Goal: Information Seeking & Learning: Learn about a topic

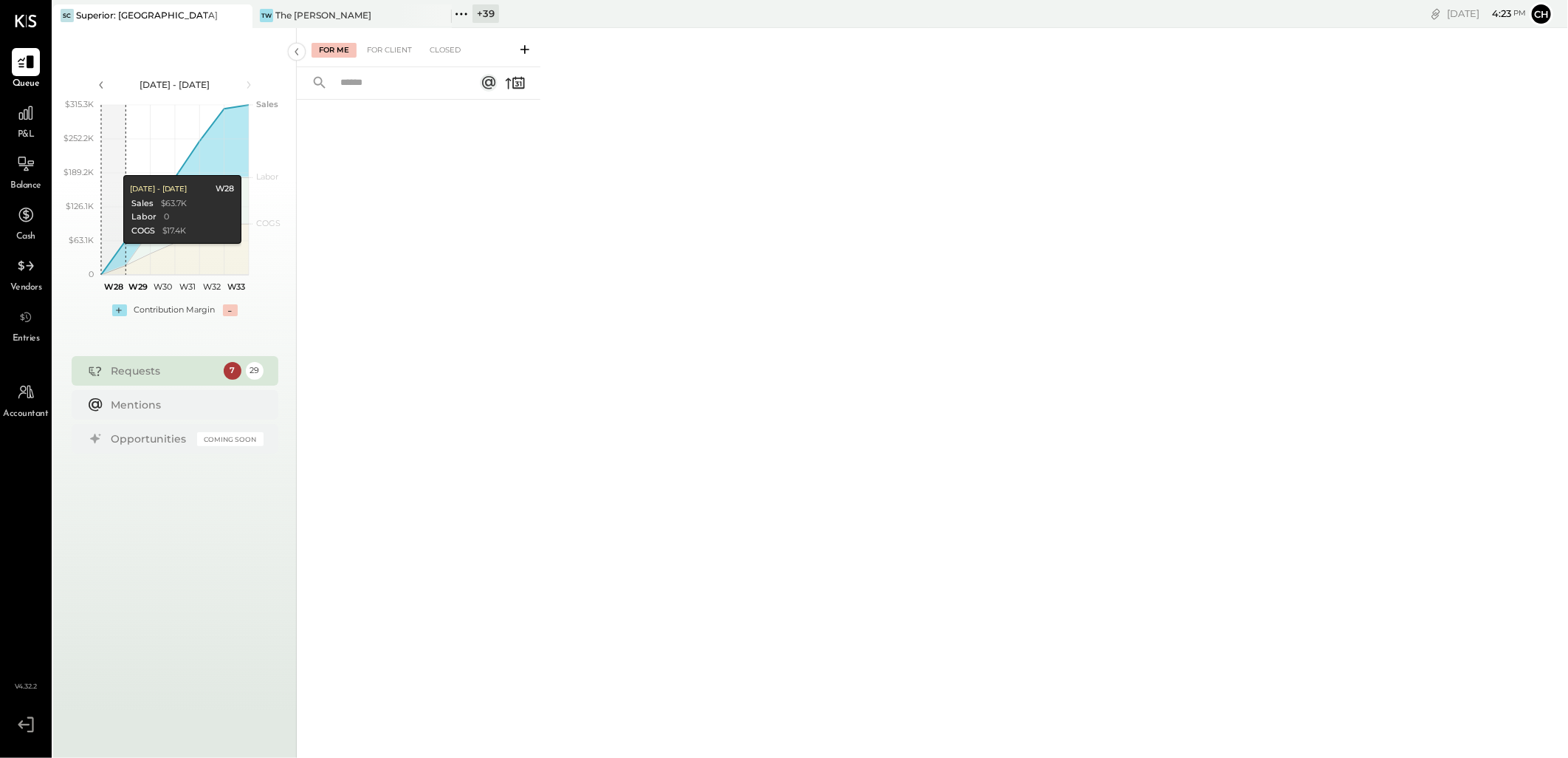
click at [158, 332] on div "Requests 7 29" at bounding box center [175, 371] width 207 height 29
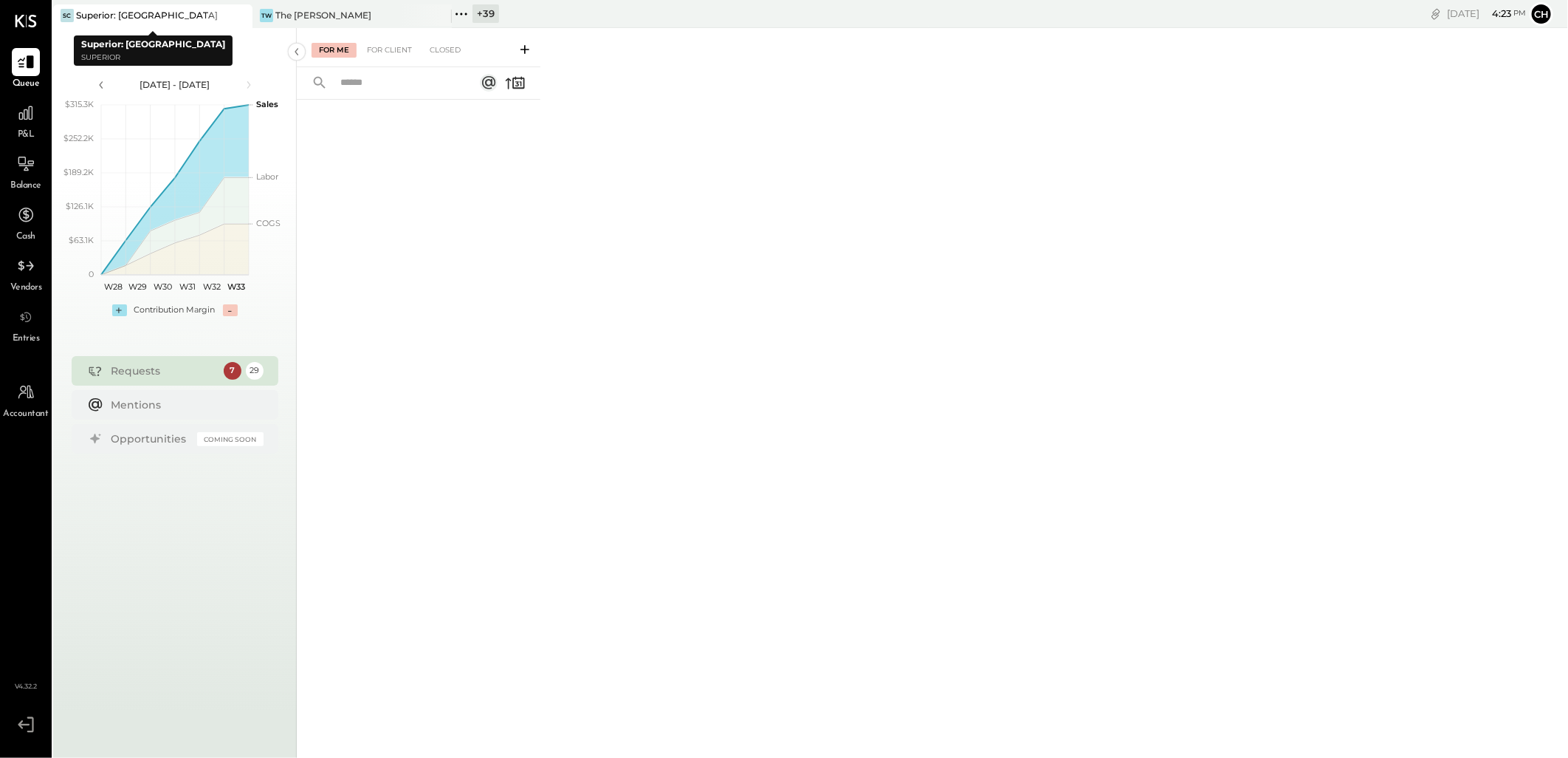
click at [232, 17] on icon at bounding box center [239, 15] width 18 height 17
click at [242, 17] on icon at bounding box center [239, 15] width 18 height 17
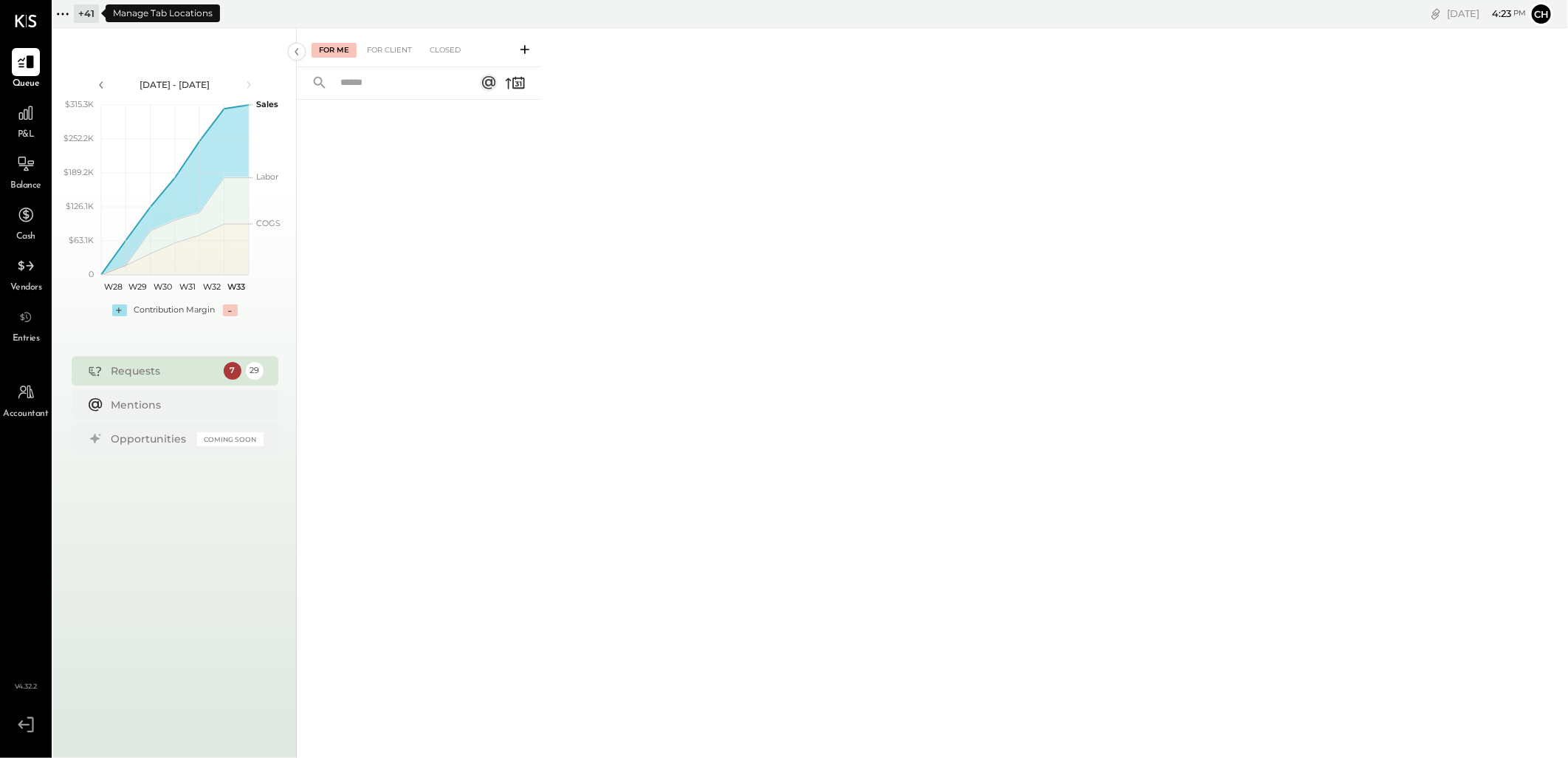
click at [69, 13] on icon at bounding box center [62, 14] width 19 height 19
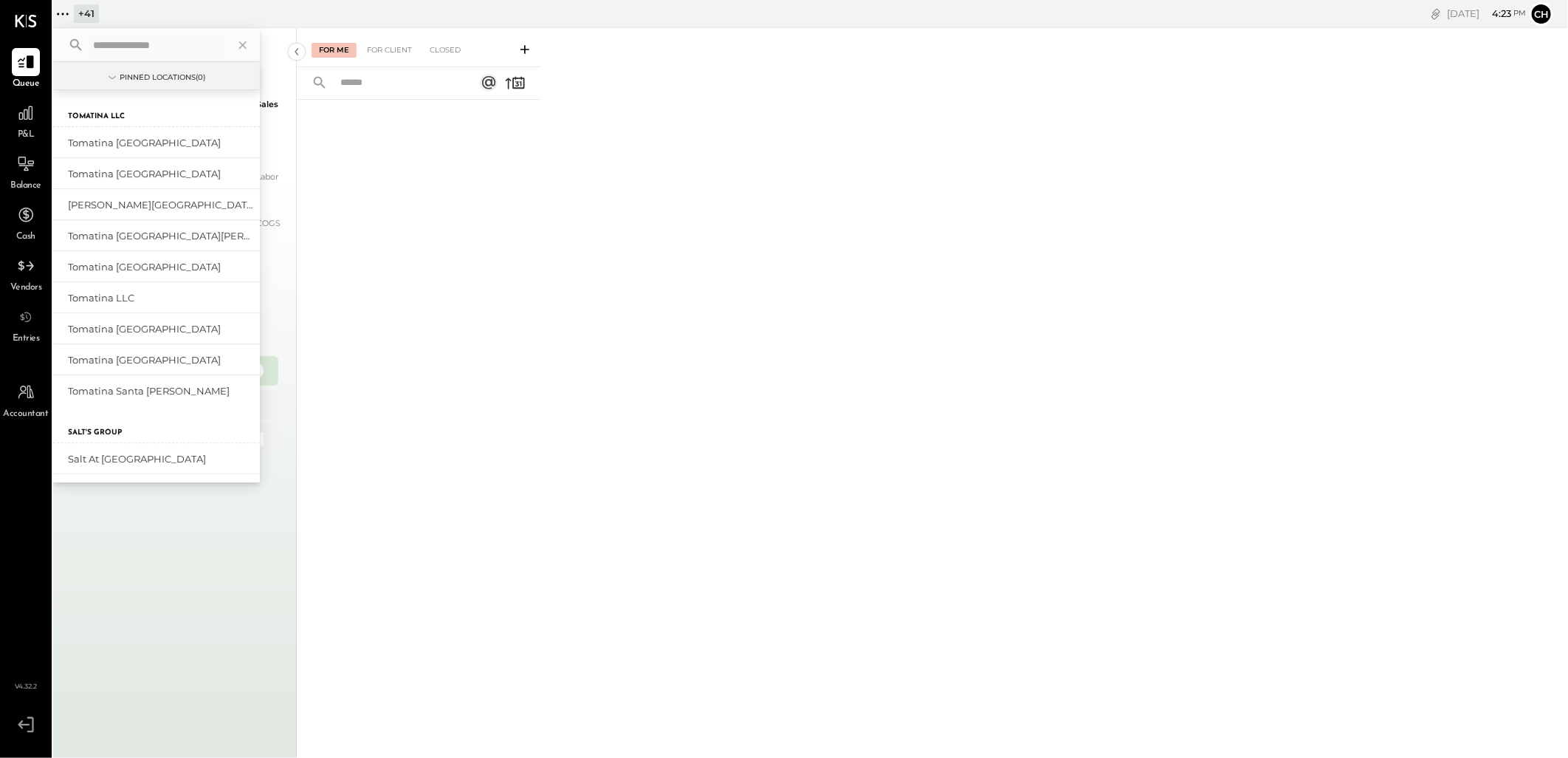
click at [121, 48] on input "text" at bounding box center [155, 45] width 137 height 26
type input "********"
click at [102, 112] on label "Tomatina LLC" at bounding box center [96, 117] width 57 height 11
click at [106, 142] on div "Tomatina [GEOGRAPHIC_DATA]" at bounding box center [147, 143] width 159 height 14
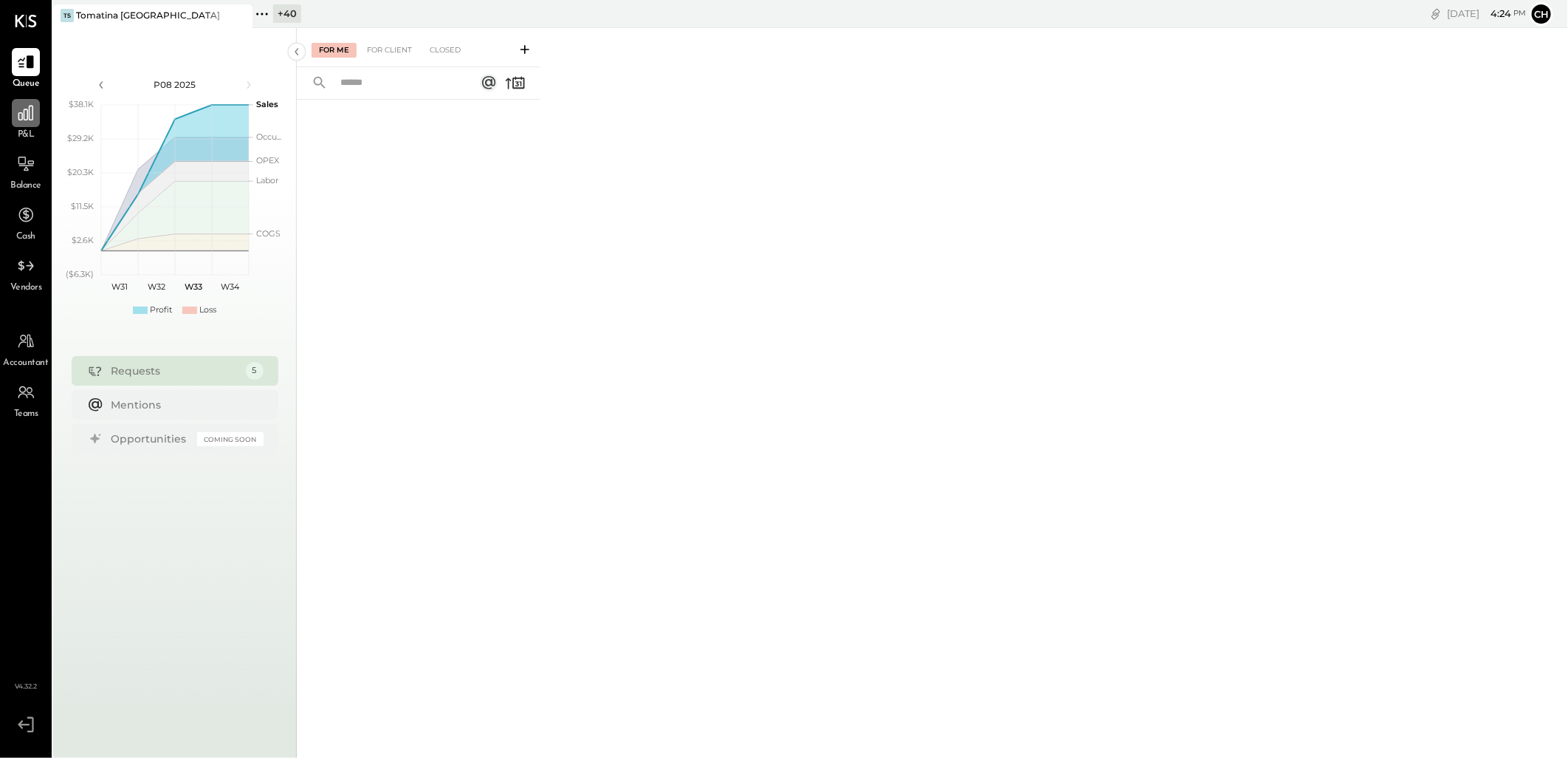
click at [23, 119] on icon at bounding box center [26, 113] width 15 height 15
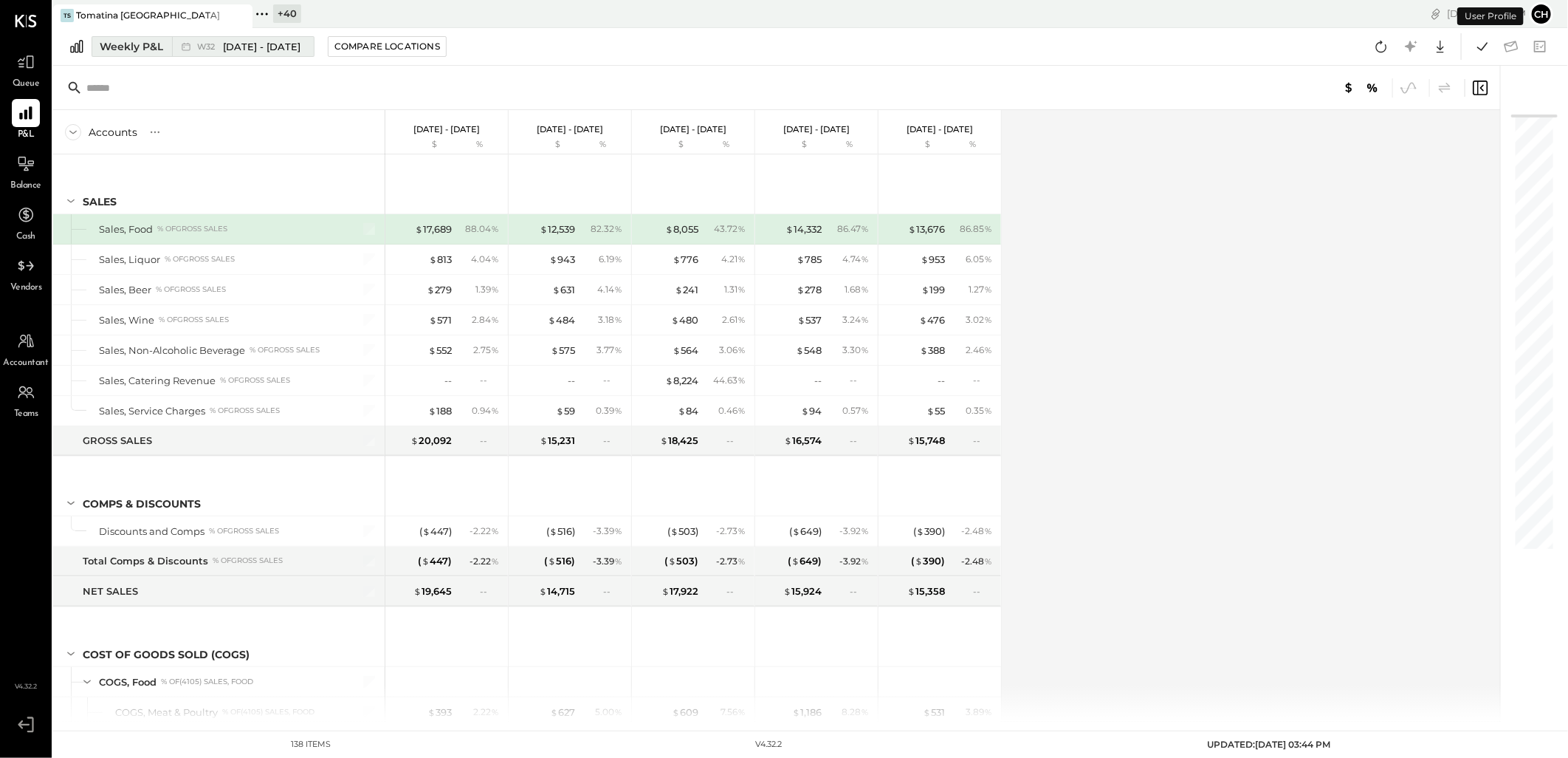
click at [141, 48] on div "Weekly P&L" at bounding box center [131, 47] width 63 height 15
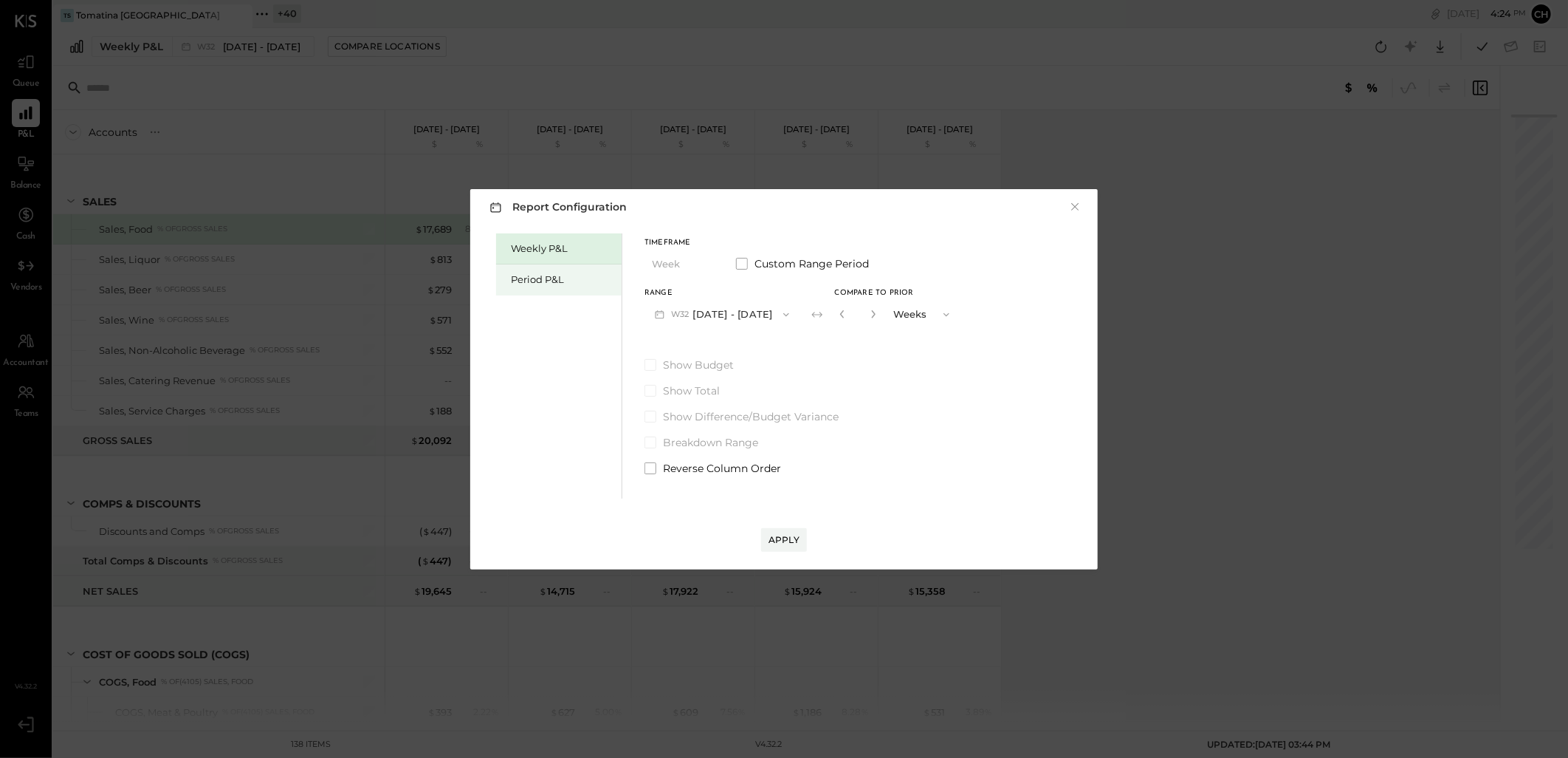
click at [533, 276] on div "Period P&L" at bounding box center [562, 279] width 103 height 14
drag, startPoint x: 1073, startPoint y: 209, endPoint x: 1046, endPoint y: 209, distance: 27.0
click at [777, 209] on button "×" at bounding box center [1075, 207] width 14 height 15
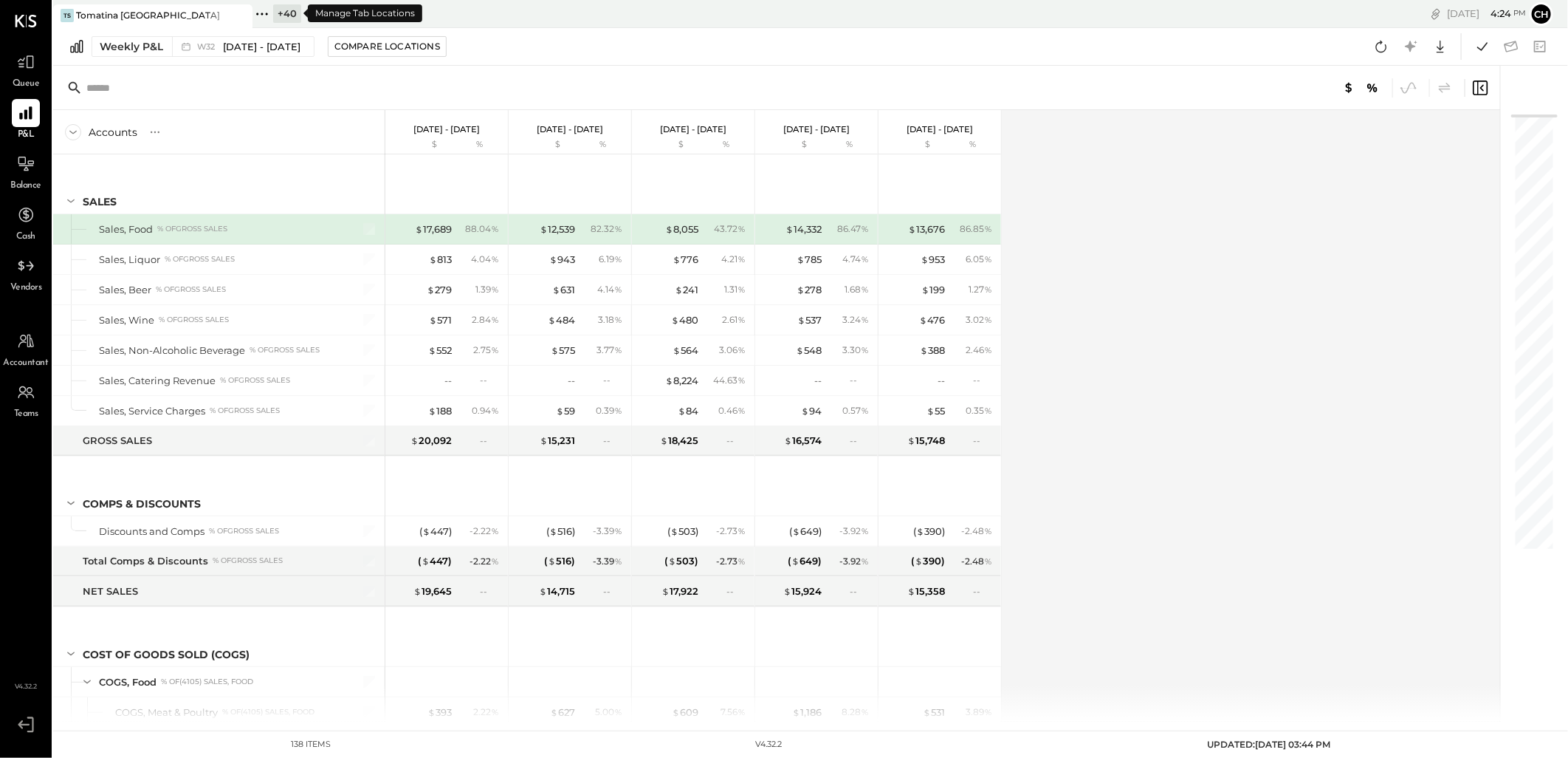
click at [254, 13] on icon at bounding box center [262, 14] width 19 height 19
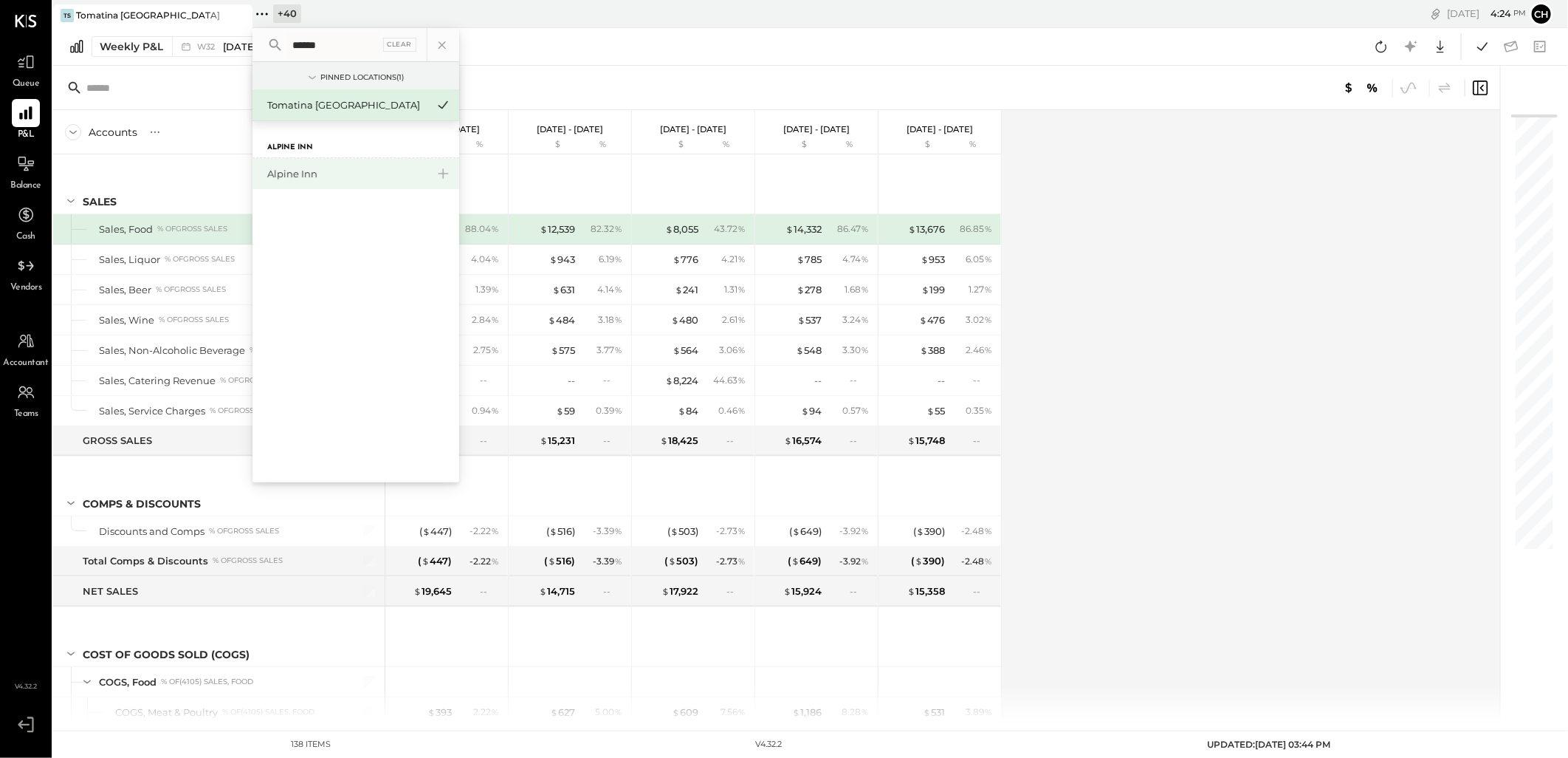
type input "******"
click at [310, 168] on div "Alpine Inn" at bounding box center [346, 174] width 159 height 14
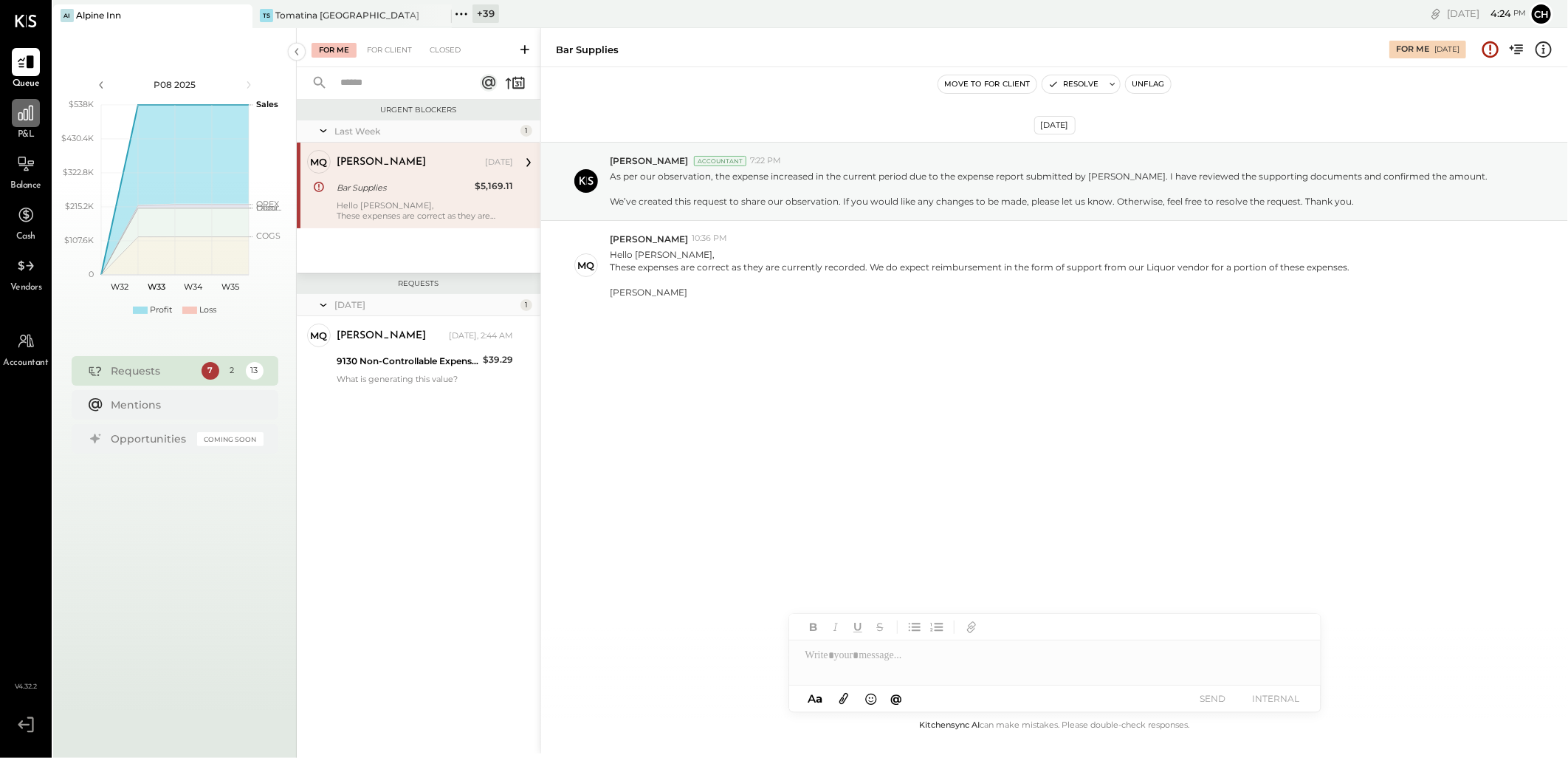
click at [30, 117] on icon at bounding box center [26, 112] width 19 height 19
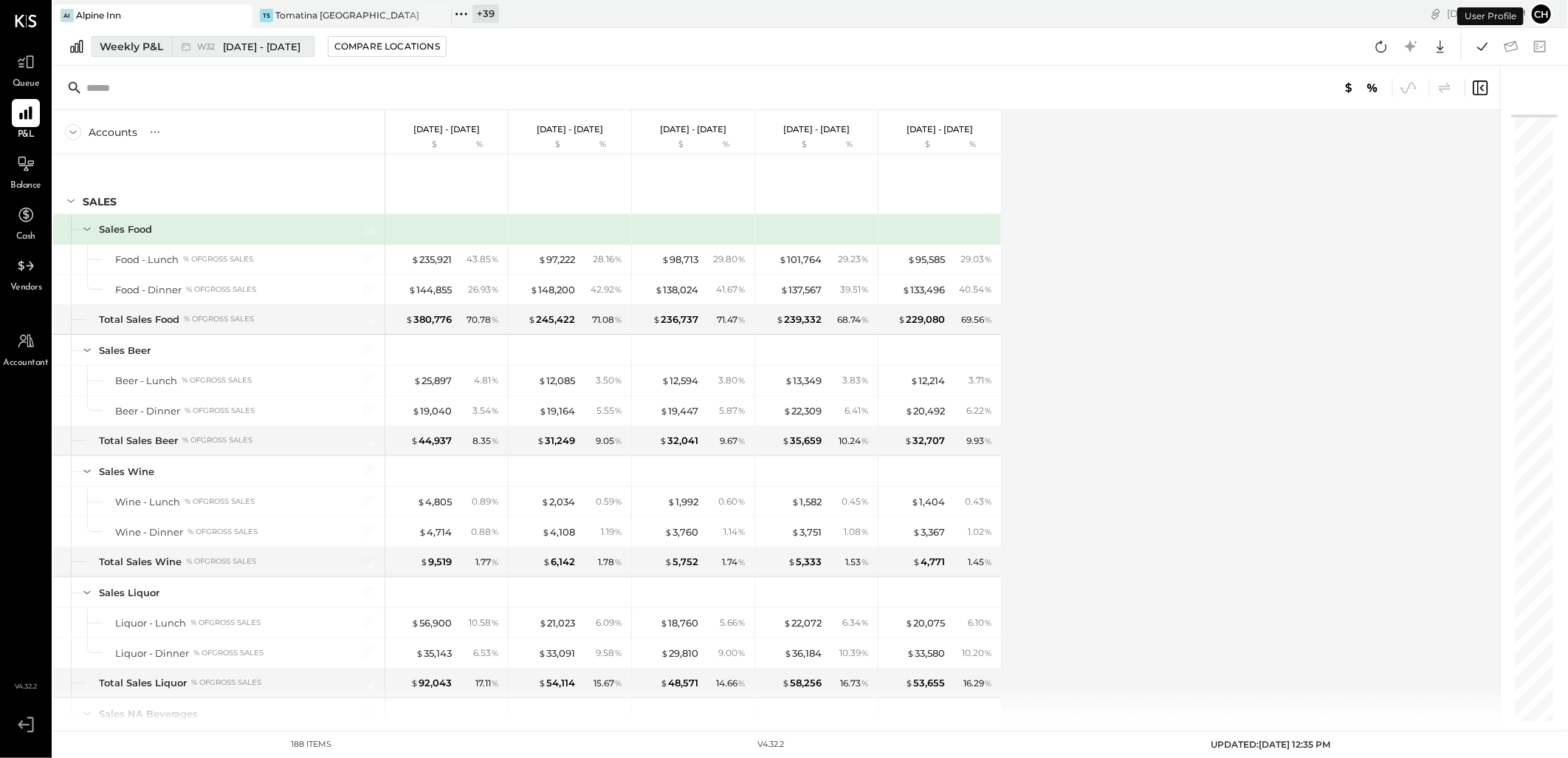
click at [129, 38] on button "Weekly P&L W32 [DATE] - [DATE]" at bounding box center [202, 46] width 223 height 20
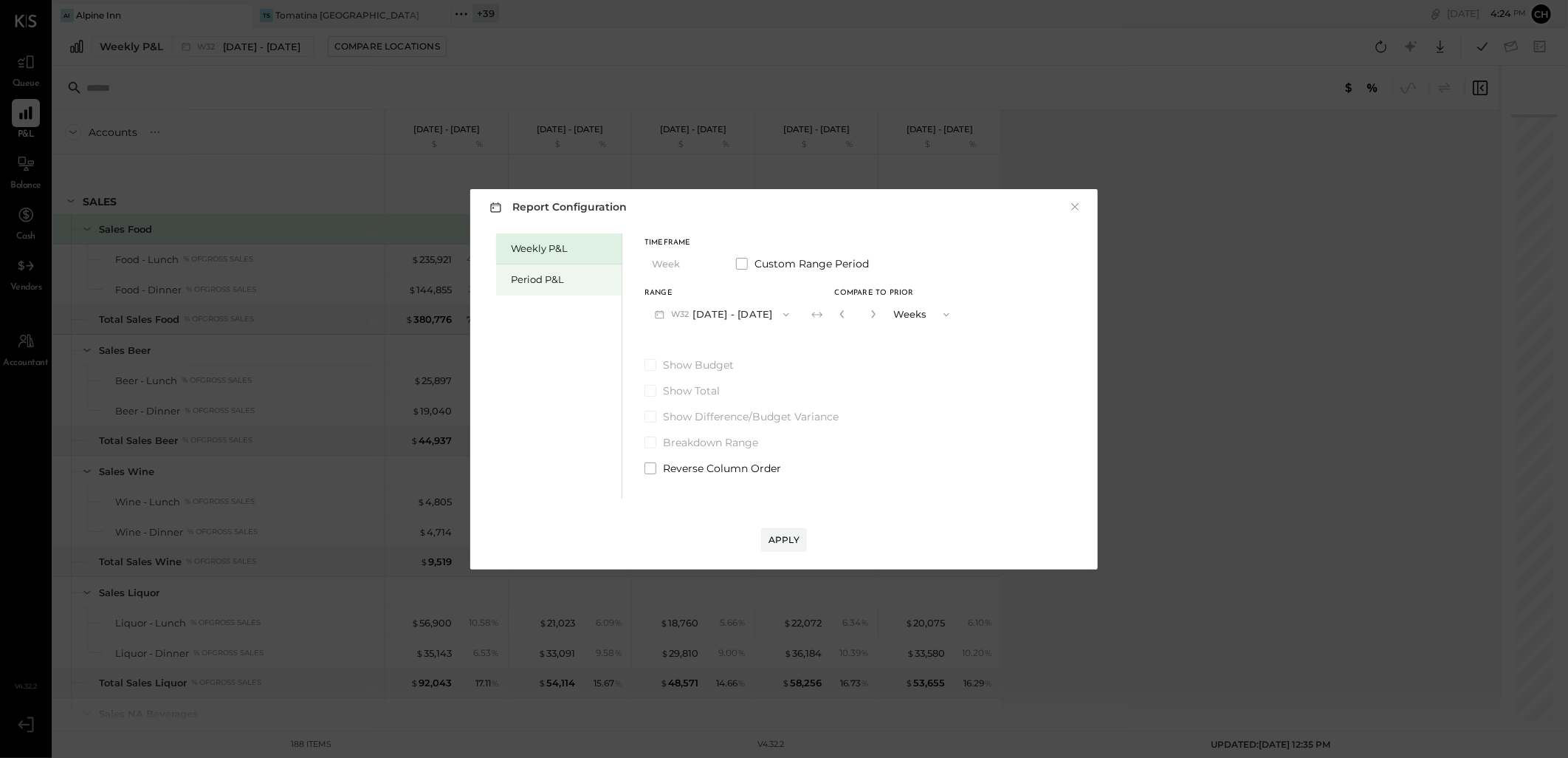
click at [555, 279] on div "Period P&L" at bounding box center [562, 279] width 103 height 14
click at [777, 203] on button "×" at bounding box center [1075, 207] width 14 height 15
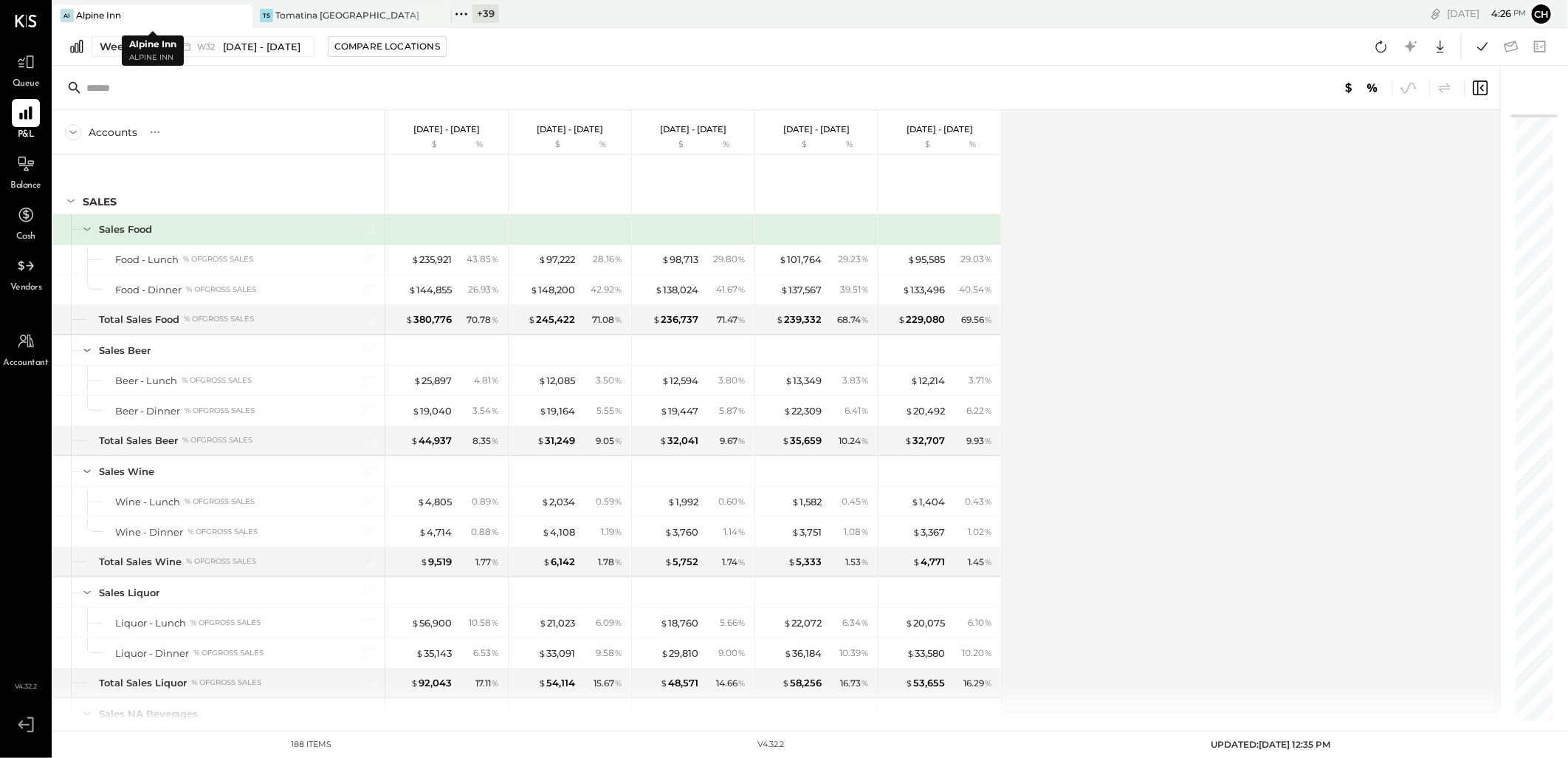
click at [100, 14] on div "Alpine Inn" at bounding box center [99, 15] width 45 height 13
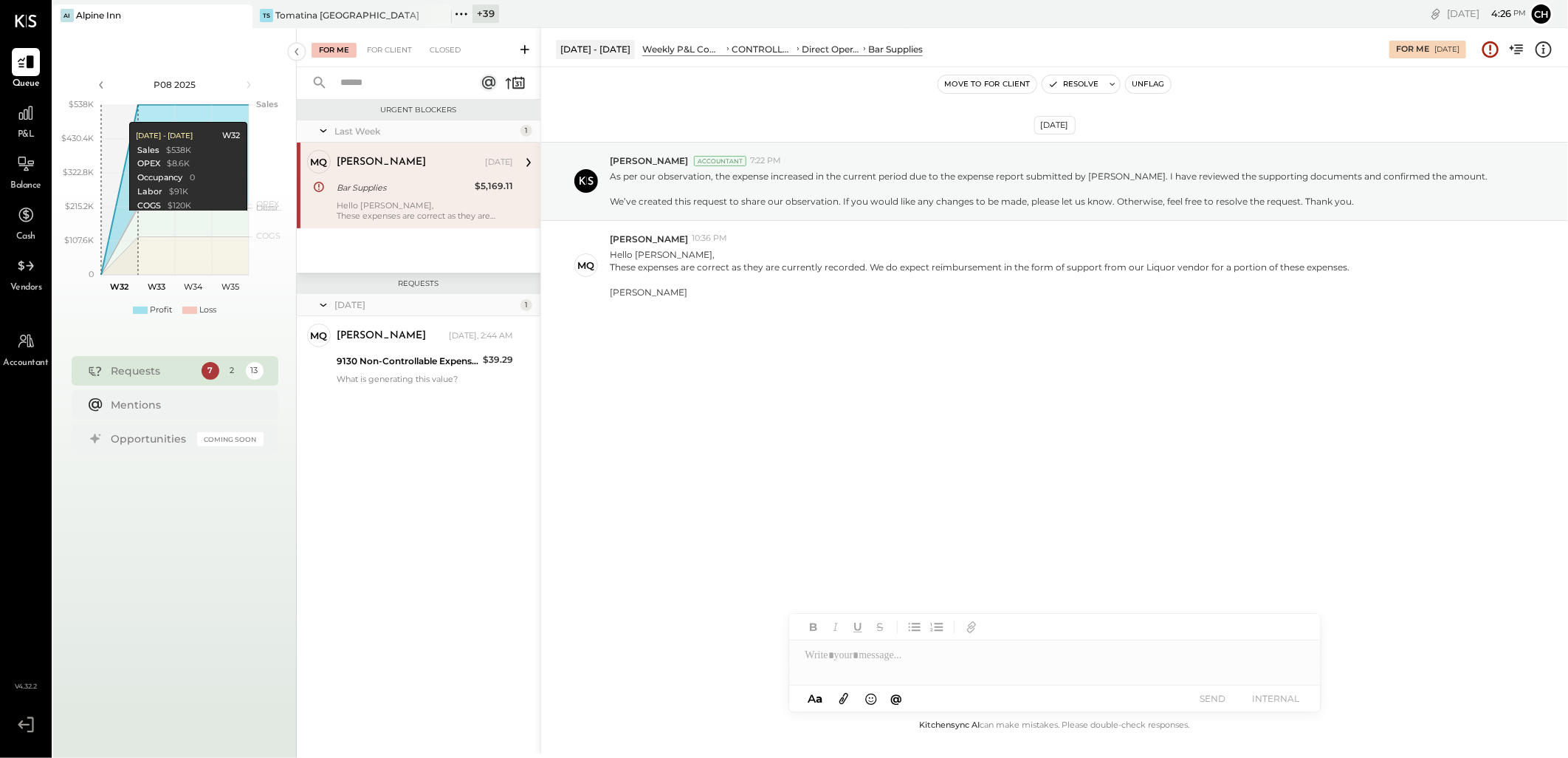
click at [246, 14] on icon at bounding box center [239, 15] width 18 height 17
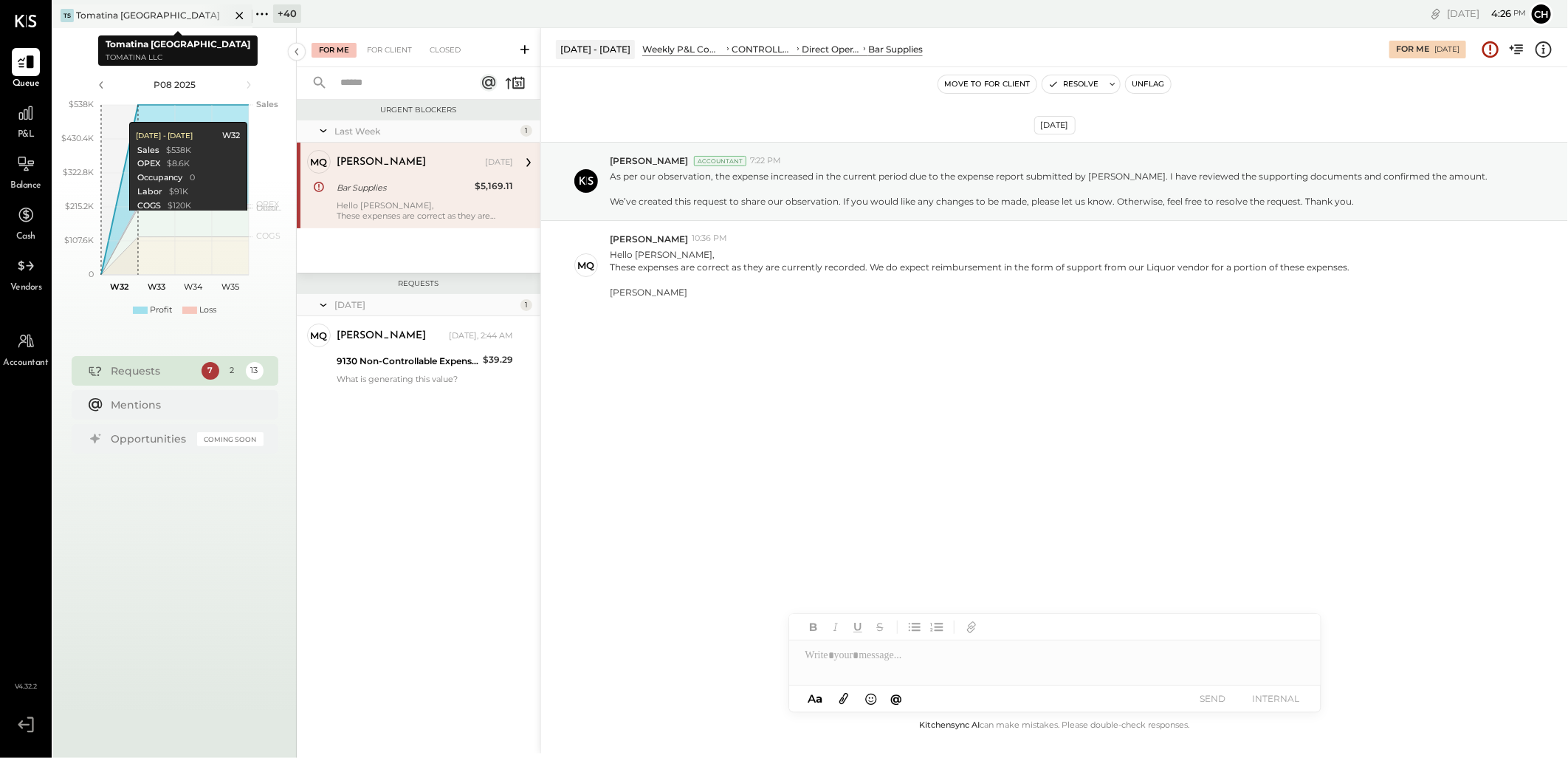
click at [238, 11] on icon at bounding box center [239, 15] width 18 height 17
click at [63, 13] on icon at bounding box center [62, 14] width 19 height 19
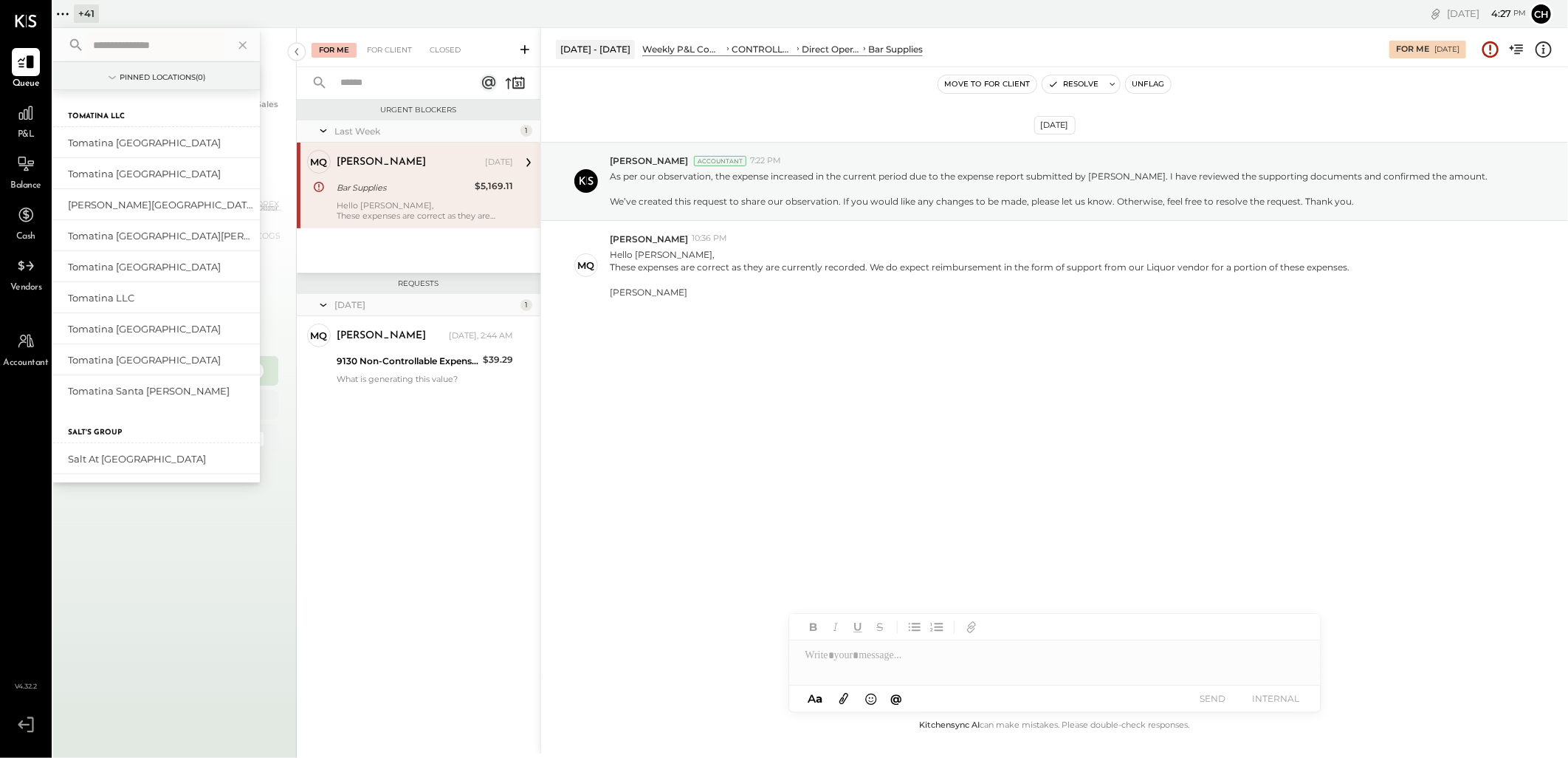
click at [168, 47] on input "text" at bounding box center [155, 45] width 137 height 26
